Goal: Information Seeking & Learning: Learn about a topic

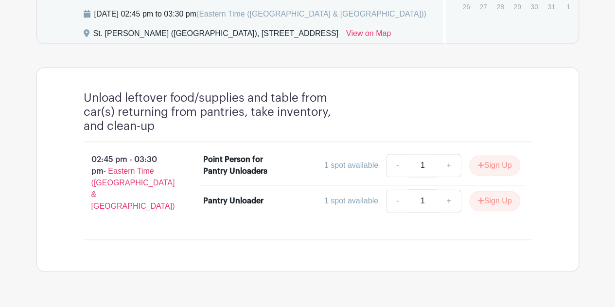
scroll to position [676, 0]
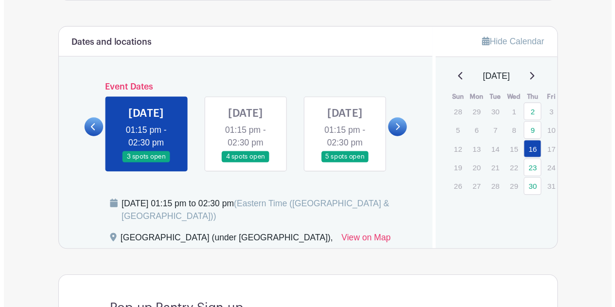
scroll to position [509, 0]
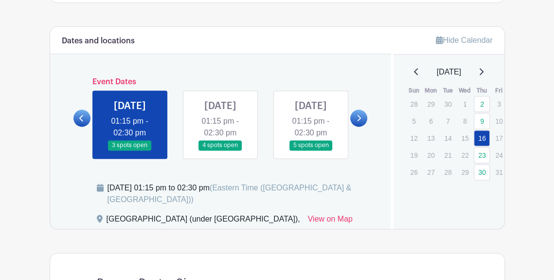
click at [84, 115] on link at bounding box center [81, 117] width 17 height 17
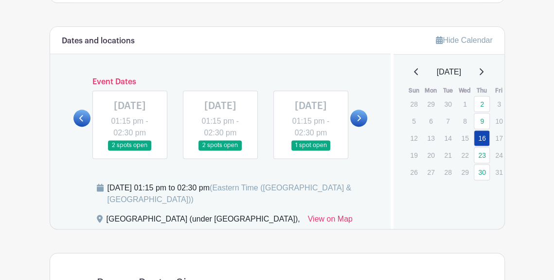
click at [360, 114] on icon at bounding box center [358, 117] width 4 height 7
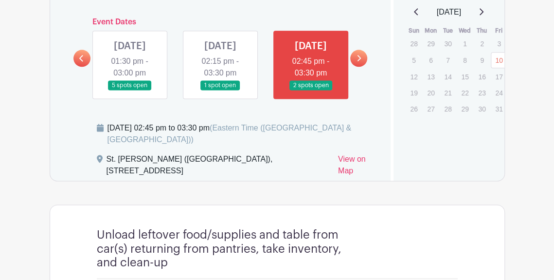
scroll to position [535, 0]
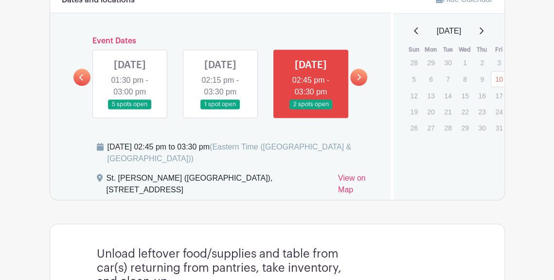
click at [220, 109] on link at bounding box center [220, 109] width 0 height 0
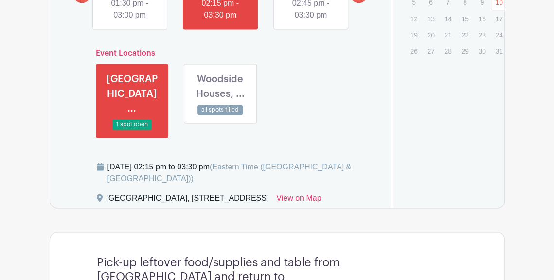
scroll to position [632, 0]
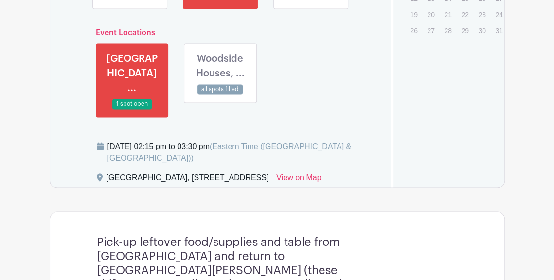
click at [220, 94] on link at bounding box center [220, 94] width 0 height 0
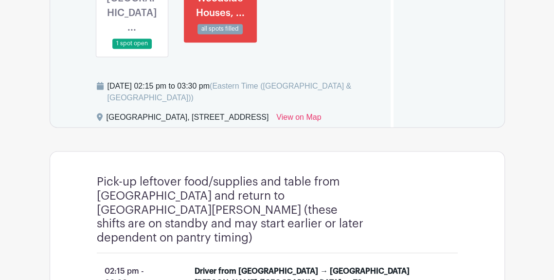
scroll to position [692, 0]
click at [132, 49] on link at bounding box center [132, 49] width 0 height 0
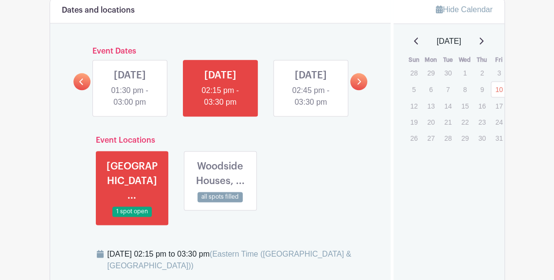
scroll to position [498, 0]
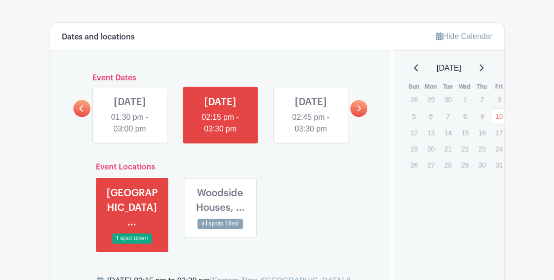
click at [130, 135] on link at bounding box center [130, 135] width 0 height 0
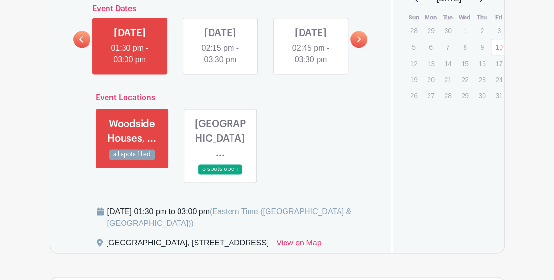
scroll to position [547, 0]
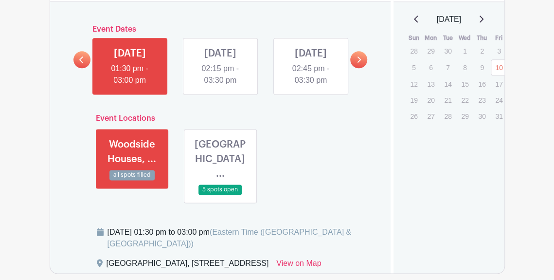
click at [220, 86] on link at bounding box center [220, 86] width 0 height 0
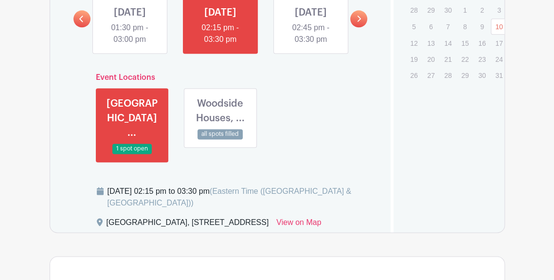
scroll to position [578, 0]
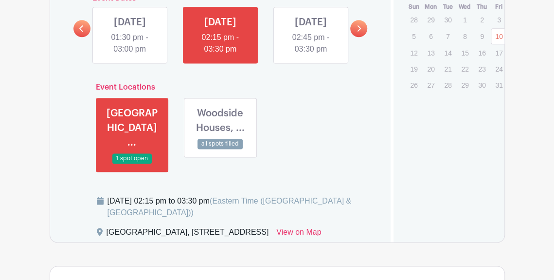
click at [311, 55] on link at bounding box center [311, 55] width 0 height 0
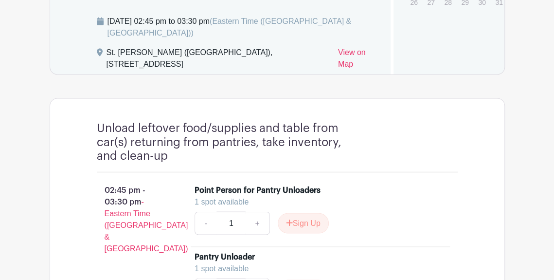
scroll to position [578, 0]
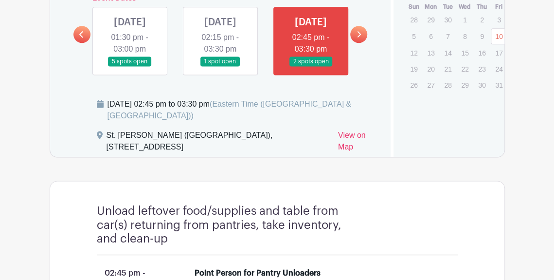
click at [220, 67] on link at bounding box center [220, 67] width 0 height 0
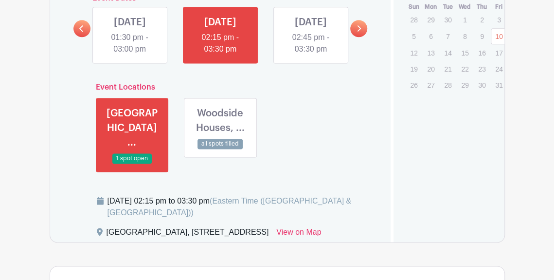
click at [220, 149] on link at bounding box center [220, 149] width 0 height 0
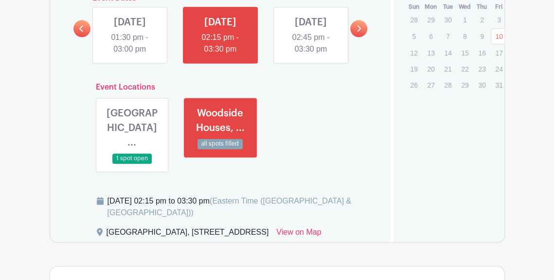
click at [132, 163] on link at bounding box center [132, 163] width 0 height 0
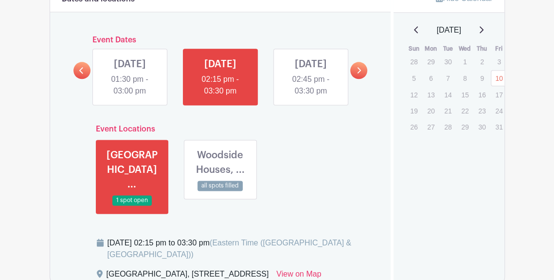
scroll to position [529, 0]
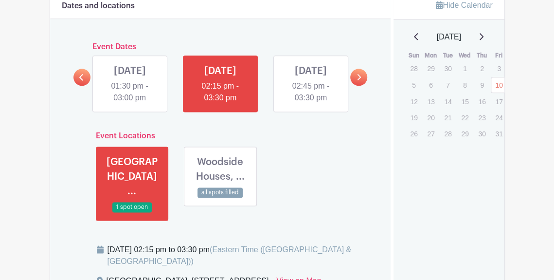
click at [130, 104] on link at bounding box center [130, 104] width 0 height 0
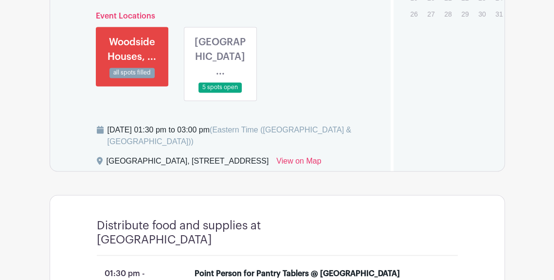
scroll to position [626, 0]
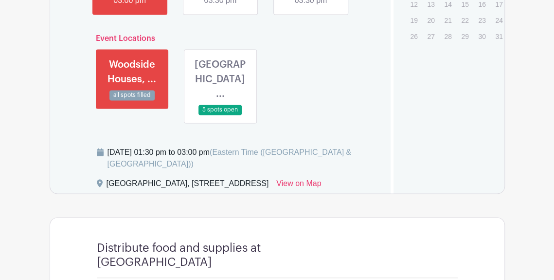
click at [220, 115] on link at bounding box center [220, 115] width 0 height 0
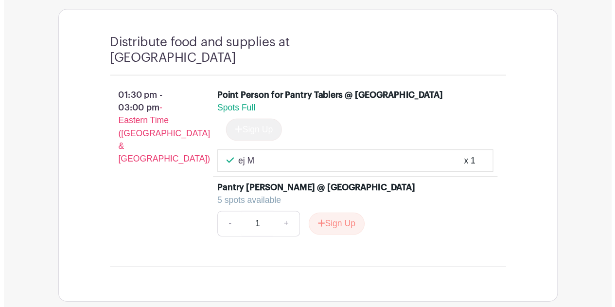
scroll to position [622, 0]
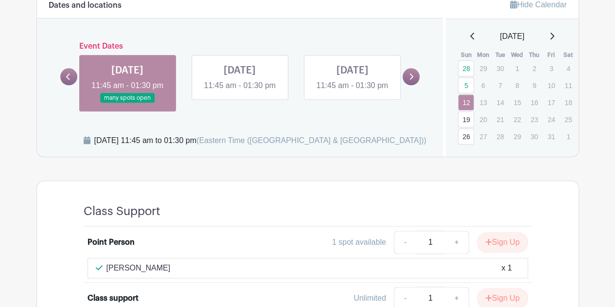
scroll to position [340, 0]
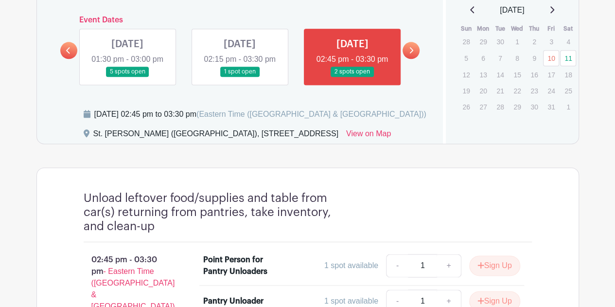
scroll to position [530, 0]
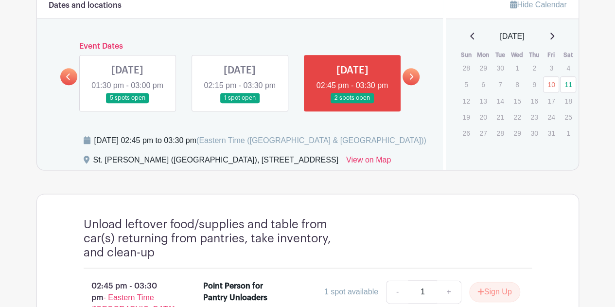
click at [240, 103] on link at bounding box center [240, 103] width 0 height 0
